Goal: Submit feedback/report problem: Submit feedback/report problem

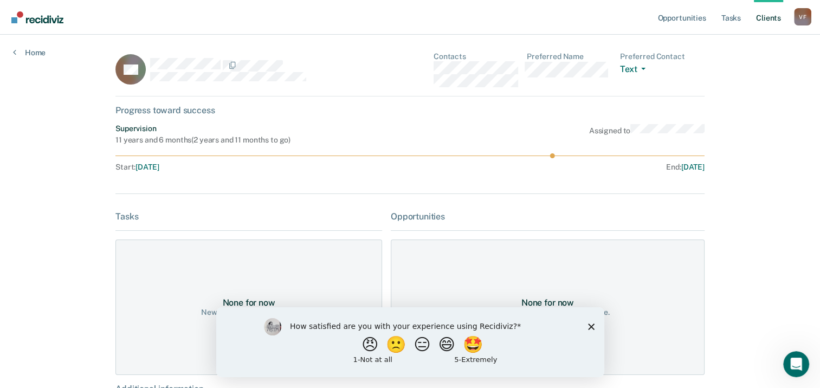
click at [275, 23] on nav "Opportunities Tasks Client s [PERSON_NAME] Profile How it works Log Out" at bounding box center [410, 17] width 803 height 34
click at [589, 326] on icon "Close survey" at bounding box center [591, 326] width 7 height 7
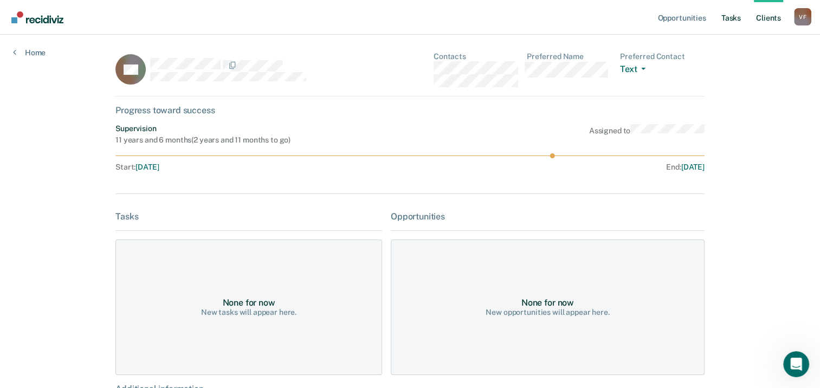
click at [733, 19] on link "Tasks" at bounding box center [731, 17] width 24 height 35
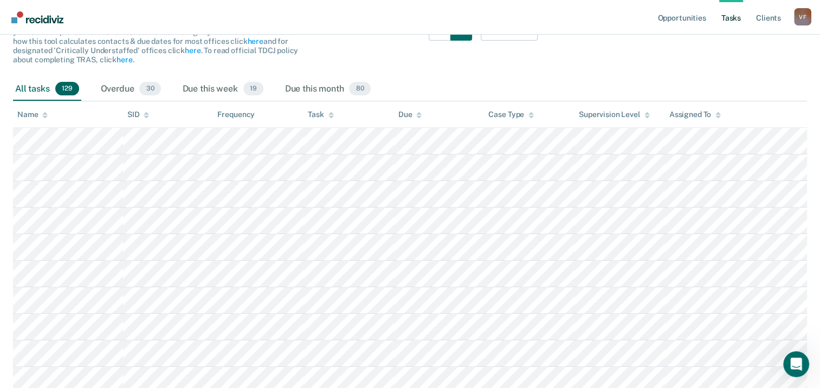
scroll to position [125, 0]
click at [642, 115] on div "Supervision Level" at bounding box center [614, 115] width 71 height 9
click at [647, 117] on icon at bounding box center [647, 118] width 5 height 3
click at [644, 113] on div "Supervision Level" at bounding box center [614, 115] width 71 height 9
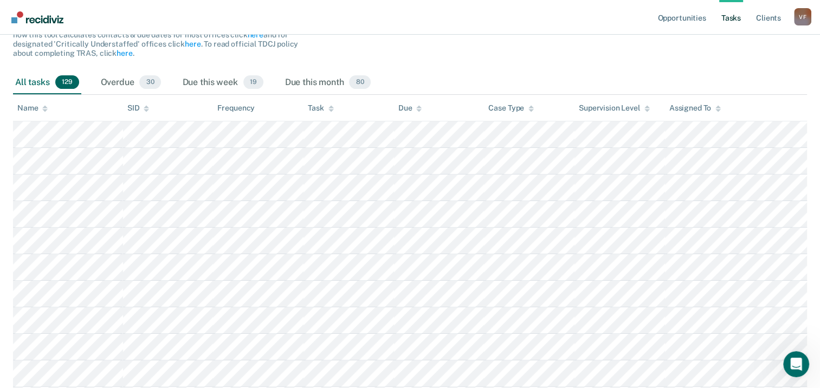
scroll to position [119, 0]
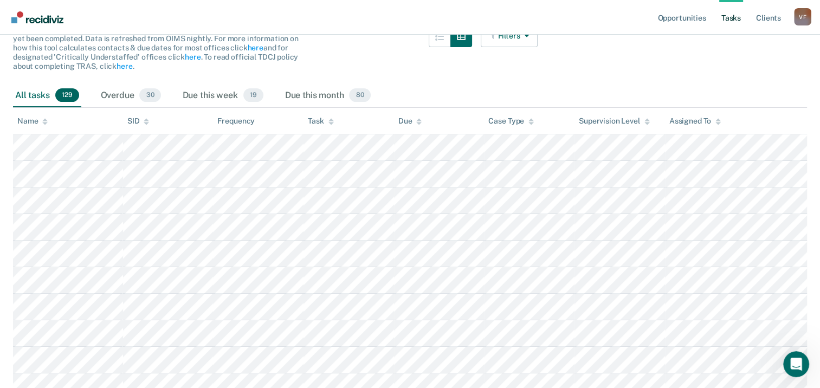
click at [642, 123] on div "Supervision Level" at bounding box center [614, 121] width 71 height 9
click at [642, 119] on div "Supervision Level" at bounding box center [614, 121] width 71 height 9
click at [647, 122] on icon at bounding box center [647, 123] width 5 height 3
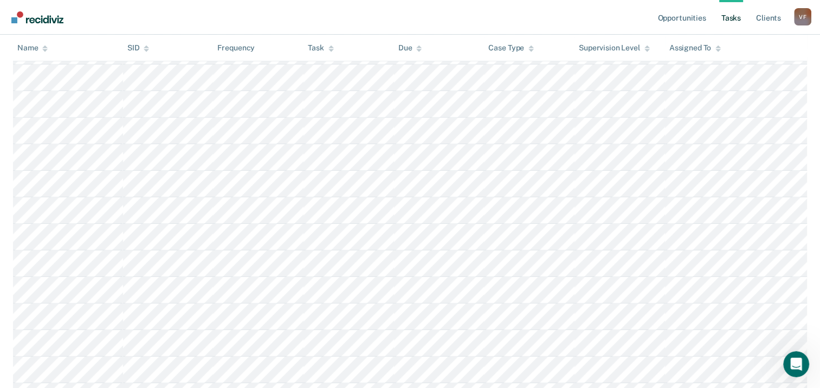
scroll to position [562, 0]
click at [796, 358] on icon "Open Intercom Messenger" at bounding box center [795, 363] width 18 height 18
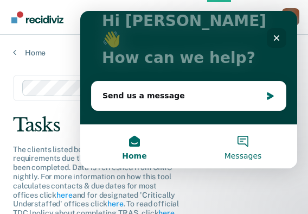
scroll to position [82, 0]
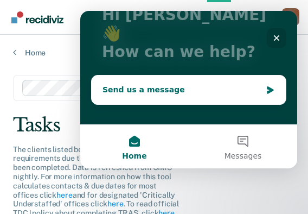
click at [194, 84] on div "Send us a message" at bounding box center [181, 89] width 159 height 11
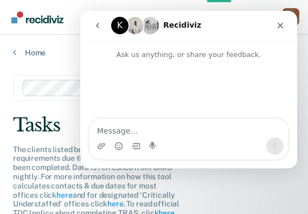
scroll to position [0, 0]
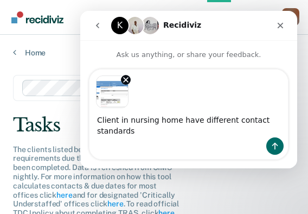
type textarea "Client in nursing home have different contact standards."
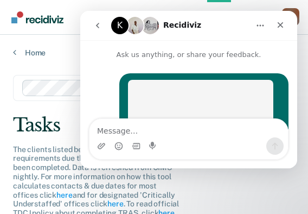
scroll to position [139, 0]
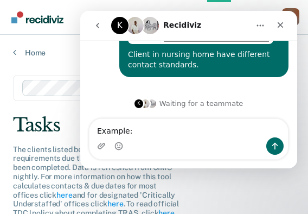
click at [38, 172] on span "The clients listed below have upcoming requirements due this month that have no…" at bounding box center [96, 181] width 166 height 73
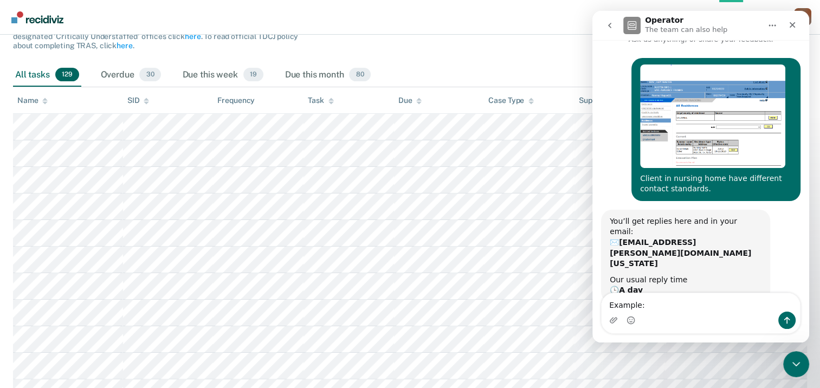
scroll to position [140, 0]
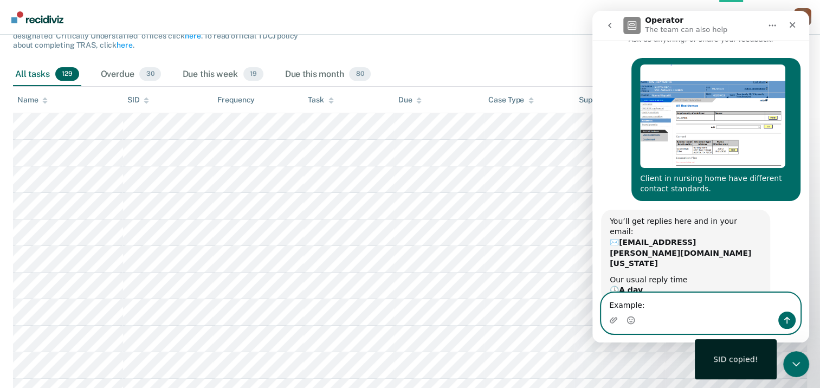
click at [647, 307] on textarea "Example:" at bounding box center [701, 302] width 198 height 18
paste textarea "01670063"
click at [693, 304] on textarea "Example: 01670063," at bounding box center [701, 302] width 198 height 18
paste textarea "01228214"
click at [727, 309] on textarea "Example: 01670063, 01228214," at bounding box center [701, 302] width 198 height 18
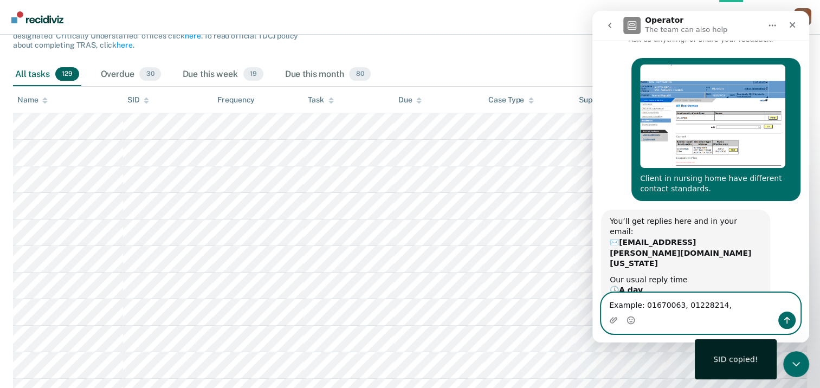
paste textarea "02186047"
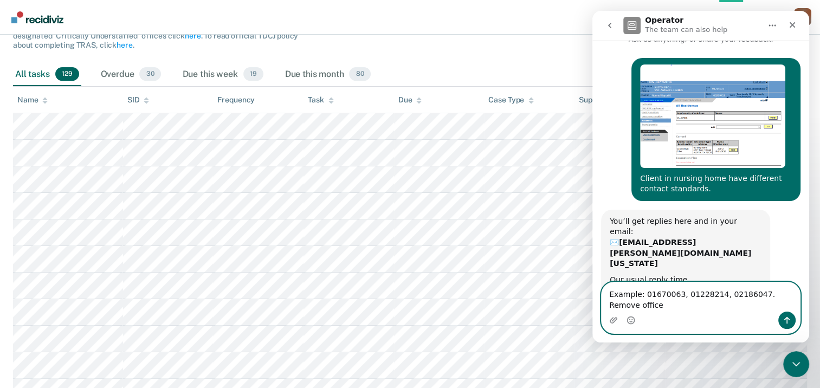
scroll to position [26, 0]
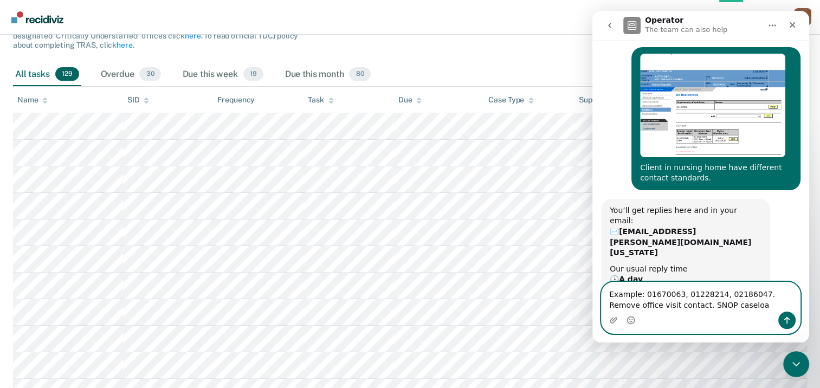
type textarea "Example: 01670063, 01228214, 02186047. Remove office visit contact. SNOP caselo…"
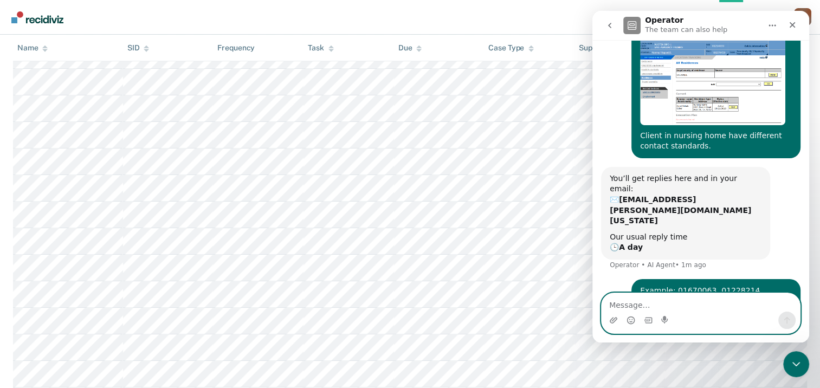
scroll to position [781, 0]
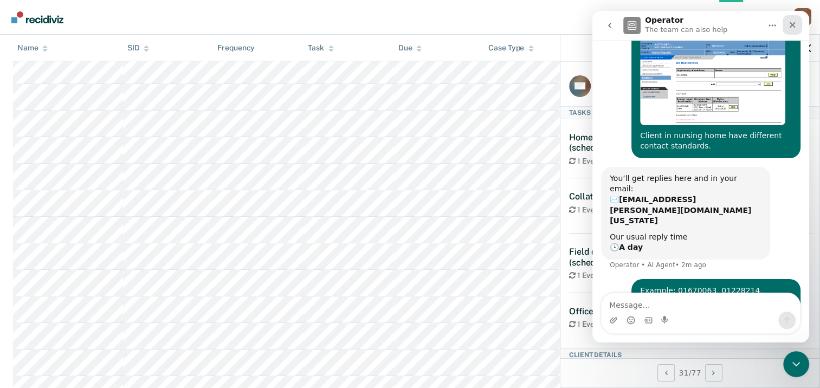
click at [791, 28] on icon "Close" at bounding box center [792, 25] width 9 height 9
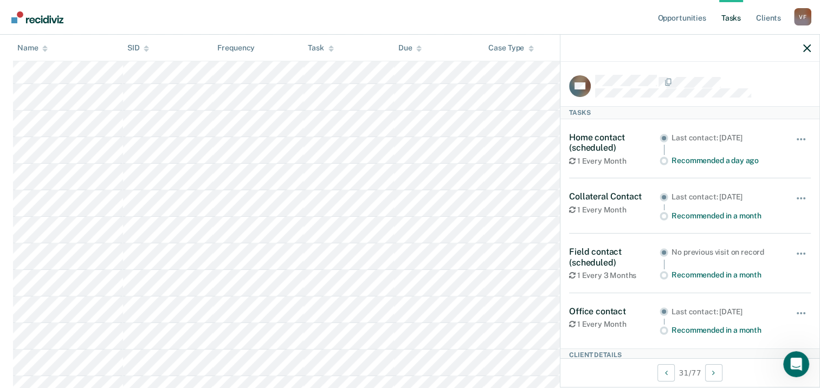
scroll to position [57, 0]
click at [807, 50] on icon "button" at bounding box center [808, 48] width 8 height 8
